Goal: Task Accomplishment & Management: Manage account settings

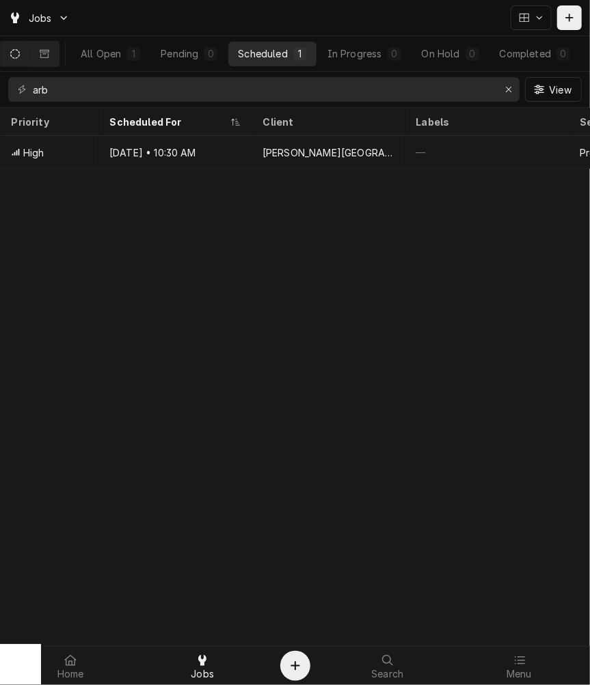
click at [459, 352] on div "Priority Scheduled For Client Labels Service Techs Location Address Status ID L…" at bounding box center [295, 396] width 590 height 577
click at [210, 679] on span "Jobs" at bounding box center [202, 674] width 23 height 11
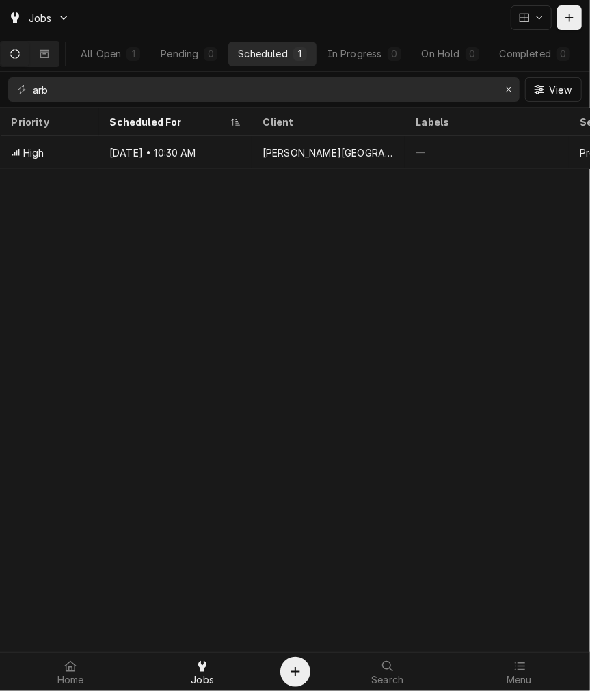
drag, startPoint x: 325, startPoint y: 275, endPoint x: 291, endPoint y: 228, distance: 57.8
click at [325, 275] on div "Priority Scheduled For Client Labels Service Techs Location Address Status ID L…" at bounding box center [295, 399] width 590 height 583
click at [503, 89] on div "Erase input" at bounding box center [509, 90] width 14 height 14
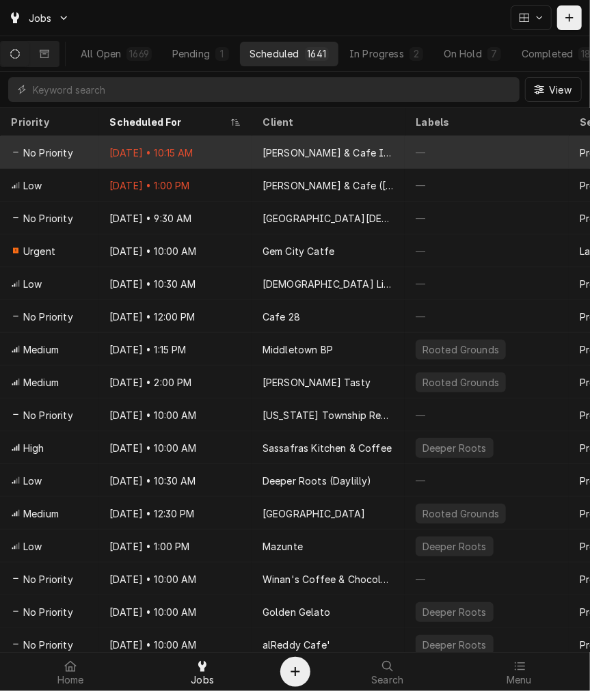
click at [210, 154] on div "Sep 26 • 10:15 AM" at bounding box center [174, 152] width 153 height 33
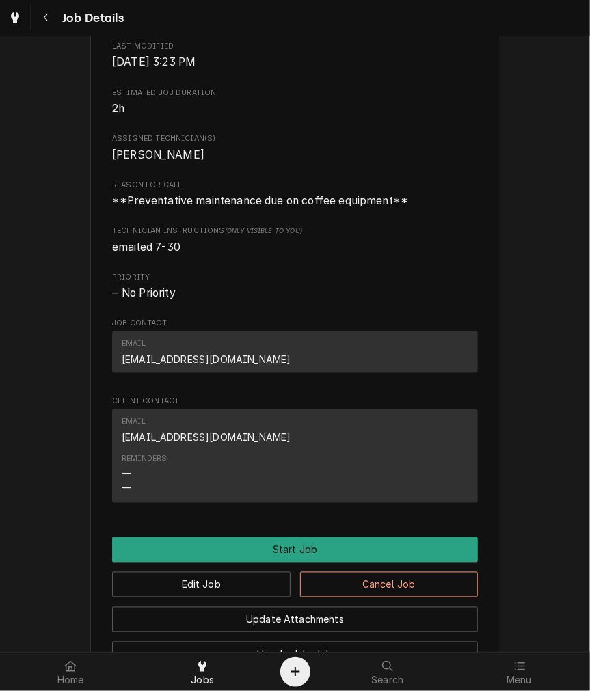
scroll to position [506, 0]
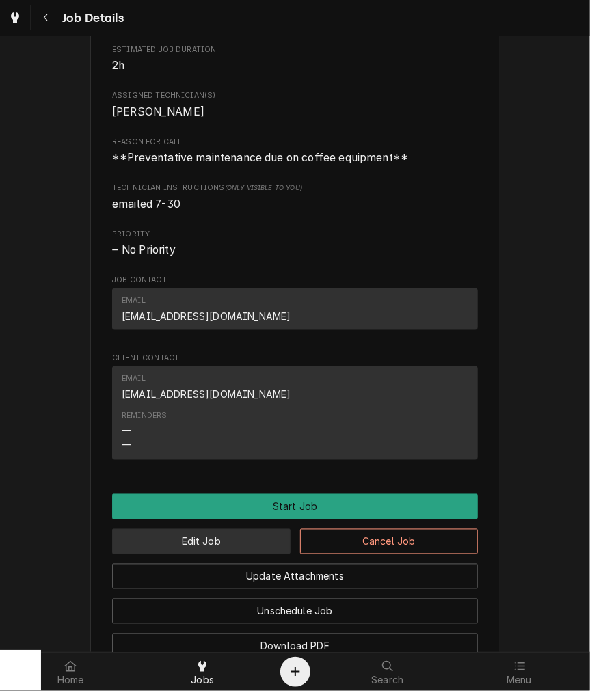
click at [189, 554] on button "Edit Job" at bounding box center [201, 541] width 178 height 25
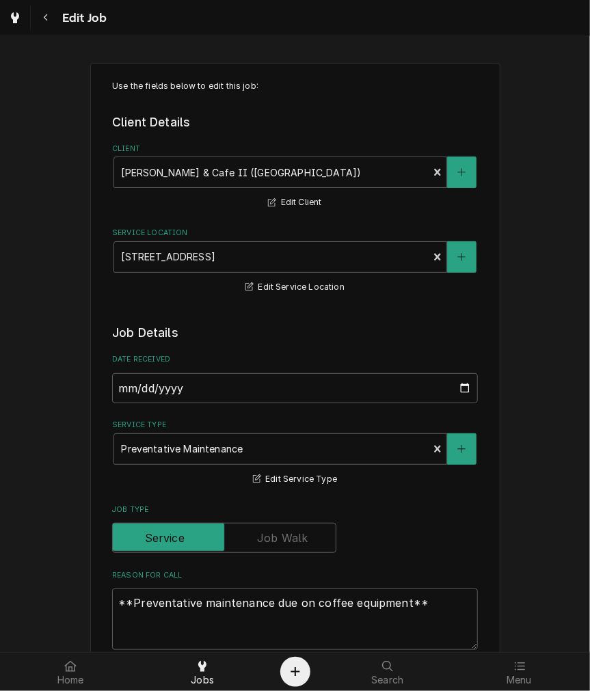
type textarea "x"
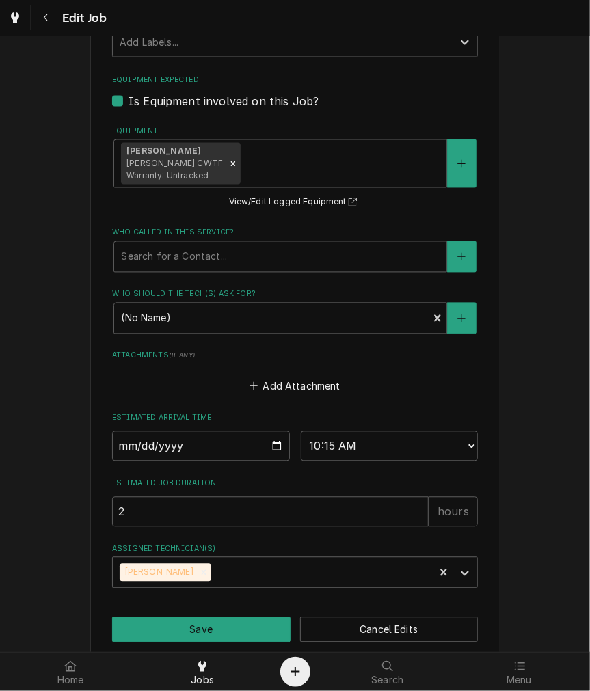
scroll to position [832, 0]
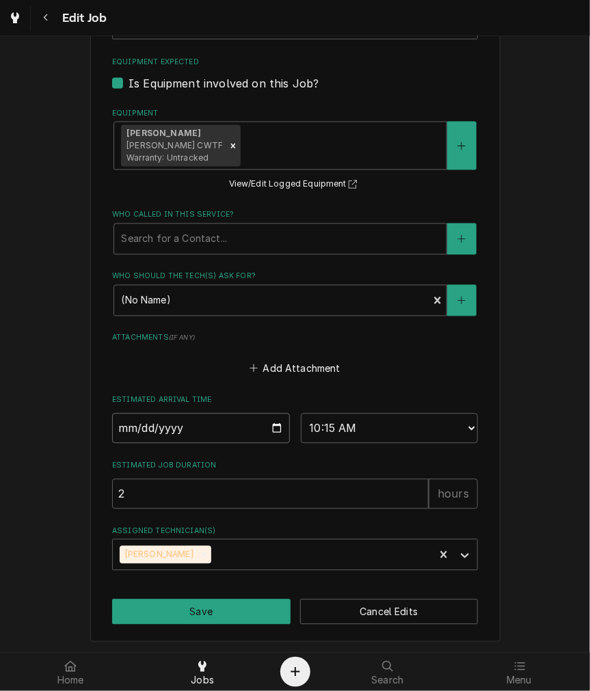
click at [274, 422] on input "2025-09-26" at bounding box center [201, 428] width 178 height 30
type input "2025-10-20"
click at [217, 612] on button "Save" at bounding box center [201, 611] width 178 height 25
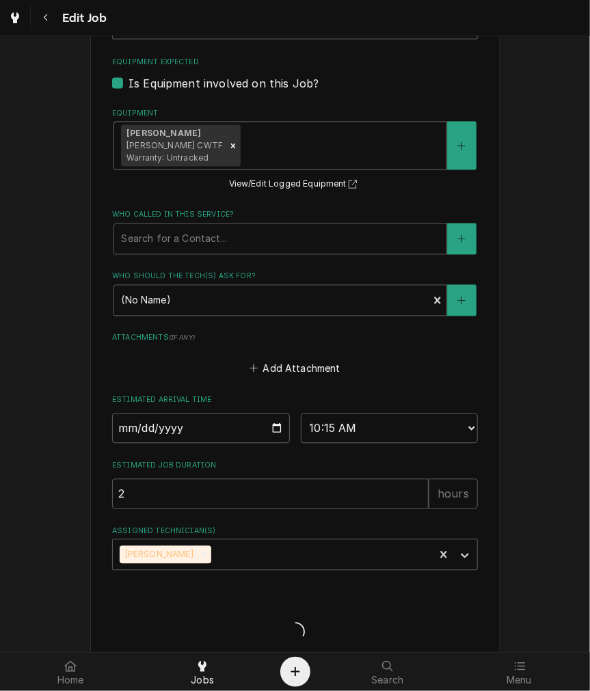
type textarea "x"
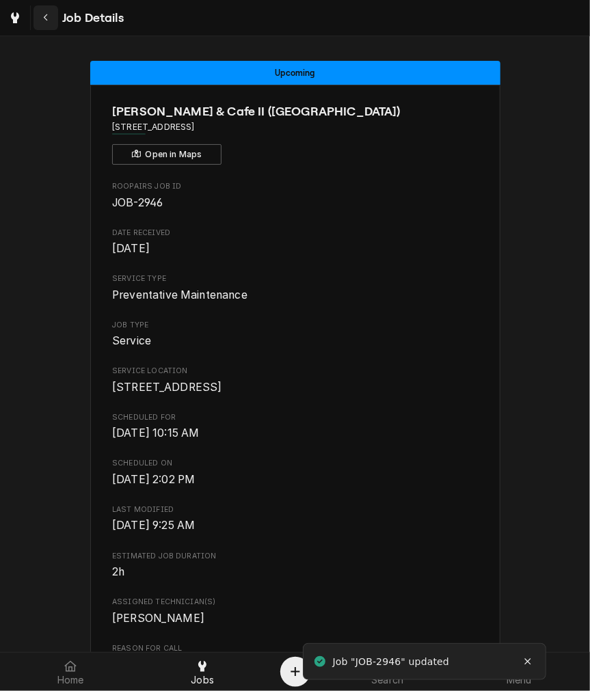
click at [36, 10] on button "Navigate back" at bounding box center [45, 17] width 25 height 25
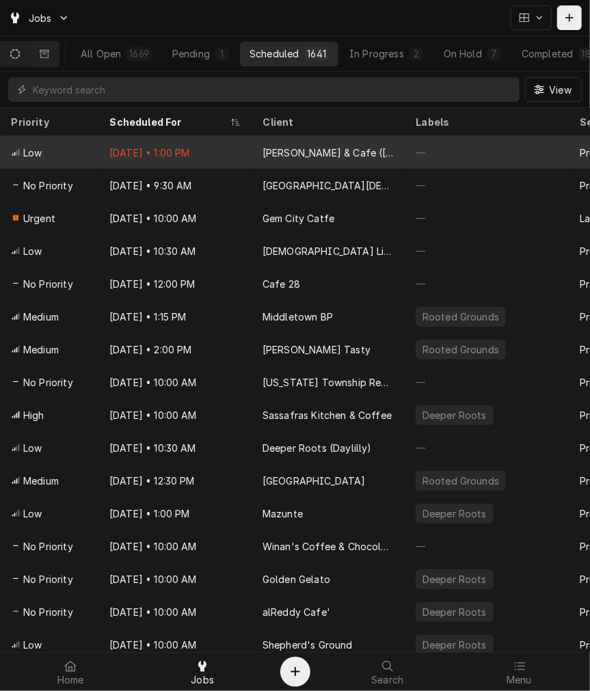
click at [216, 151] on div "[DATE] • 1:00 PM" at bounding box center [174, 152] width 153 height 33
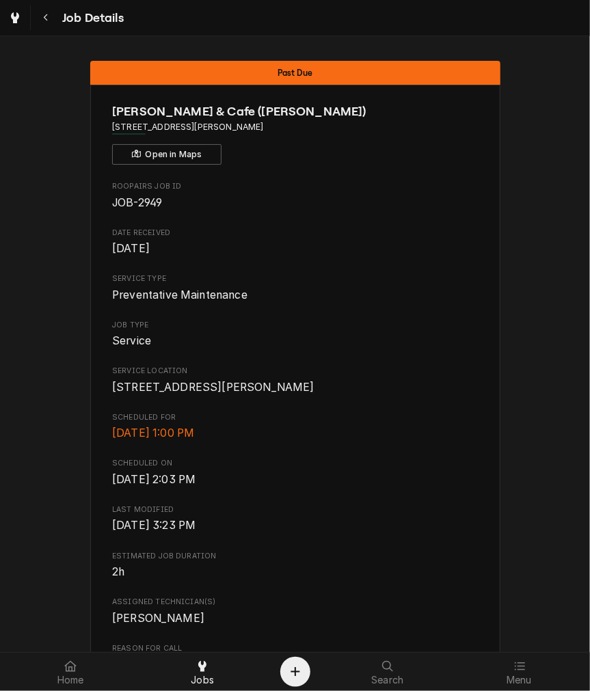
scroll to position [674, 0]
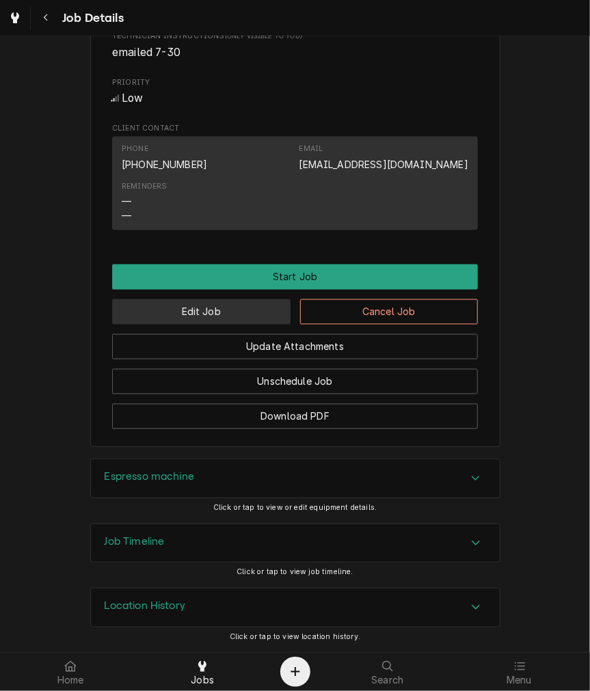
click at [193, 308] on button "Edit Job" at bounding box center [201, 311] width 178 height 25
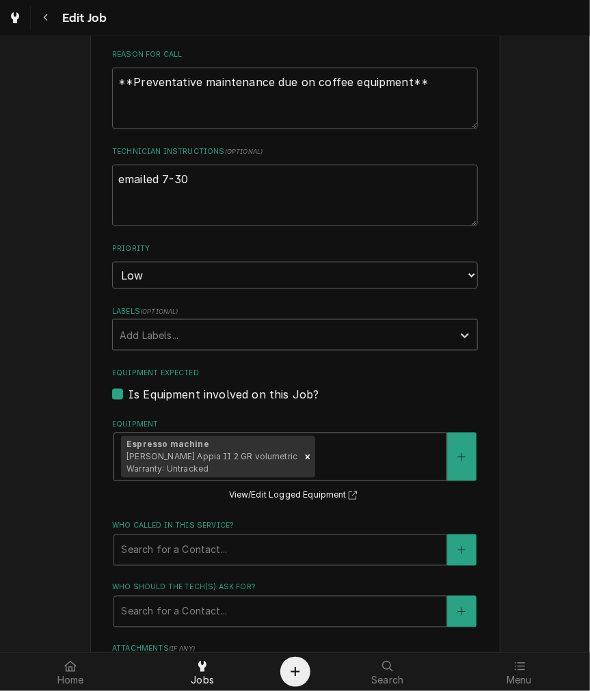
scroll to position [832, 0]
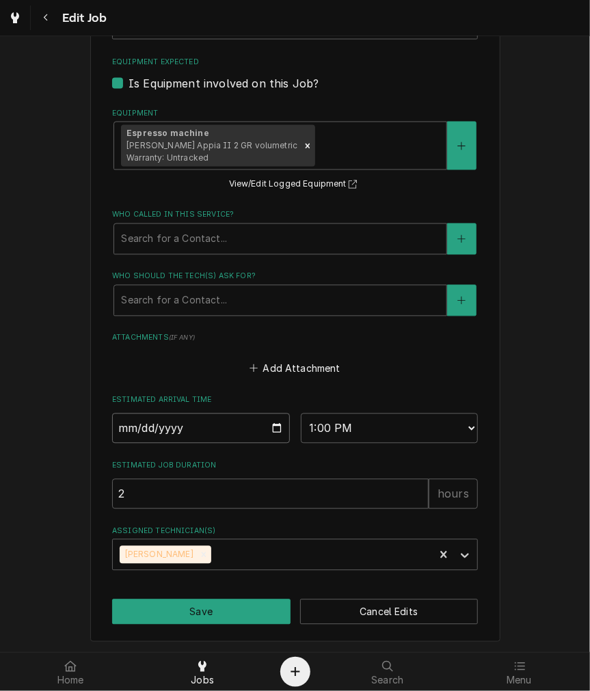
click at [269, 427] on input "2025-09-26" at bounding box center [201, 428] width 178 height 30
type textarea "x"
type input "2025-10-20"
click at [185, 617] on button "Save" at bounding box center [201, 611] width 178 height 25
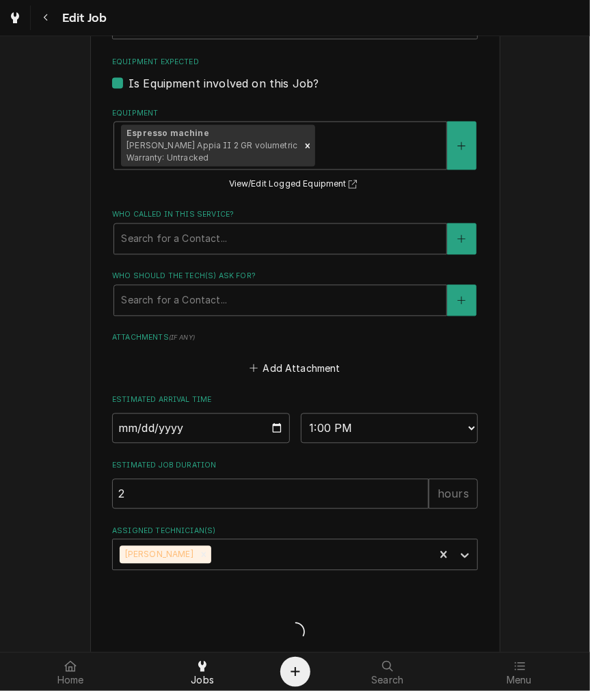
type textarea "x"
